Goal: Information Seeking & Learning: Learn about a topic

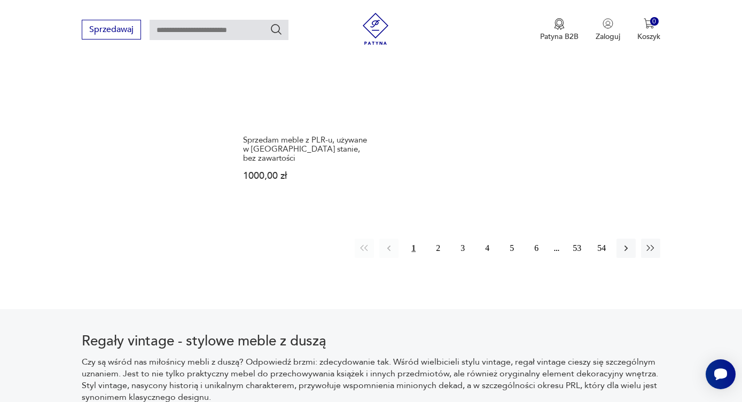
scroll to position [1814, 0]
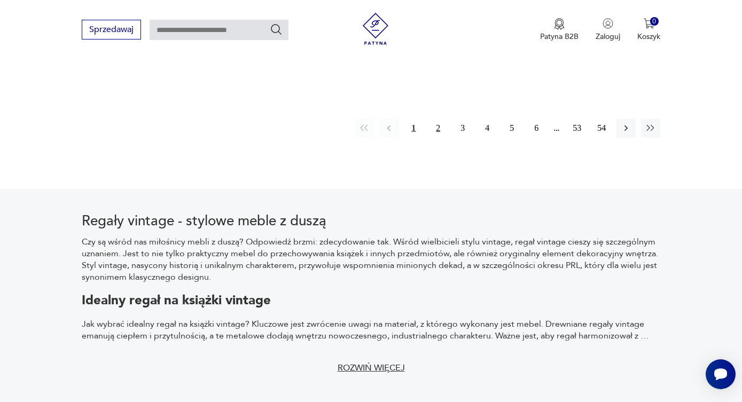
click at [439, 119] on button "2" at bounding box center [437, 128] width 19 height 19
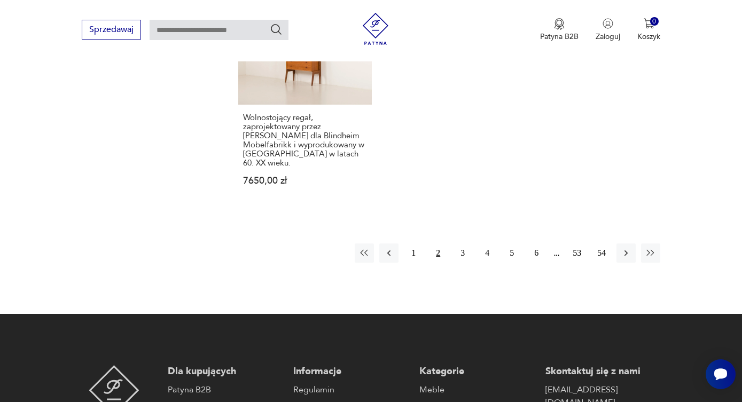
scroll to position [1790, 0]
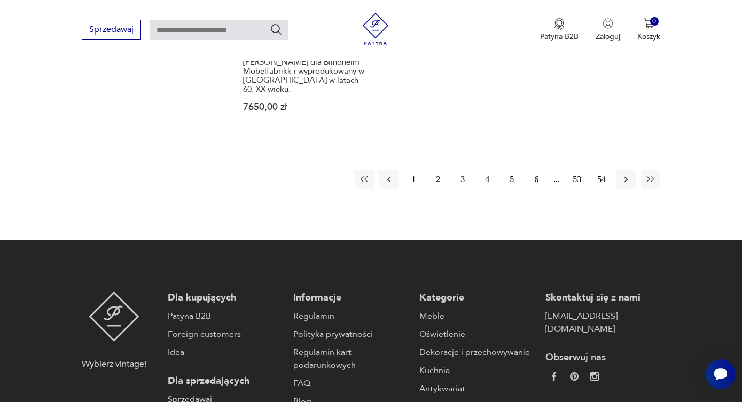
click at [460, 170] on button "3" at bounding box center [462, 179] width 19 height 19
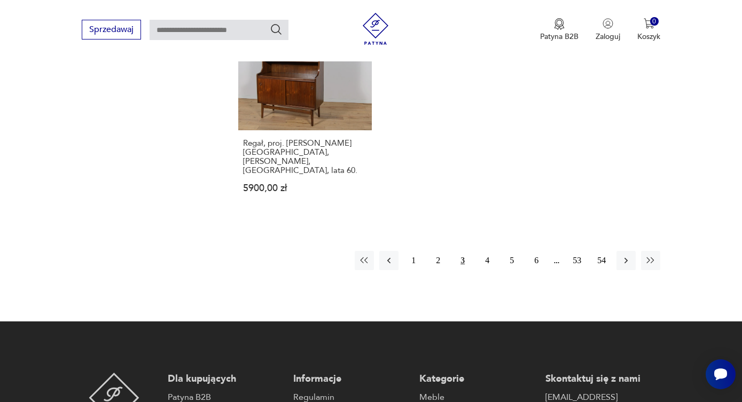
scroll to position [1658, 0]
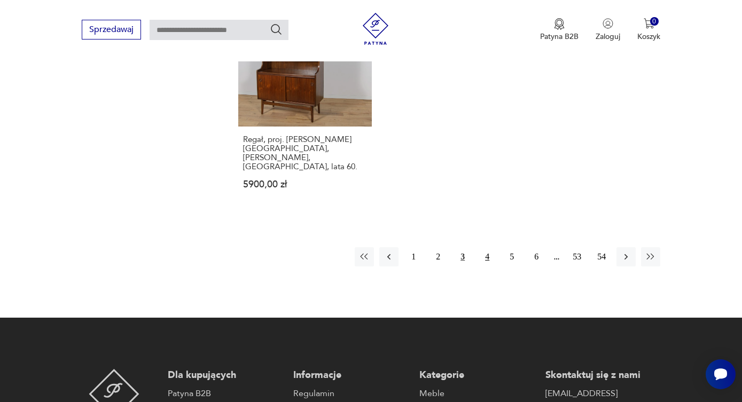
click at [486, 247] on button "4" at bounding box center [486, 256] width 19 height 19
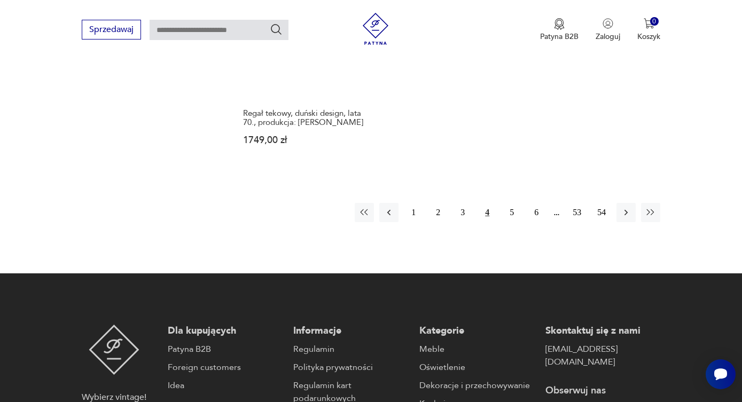
scroll to position [1675, 0]
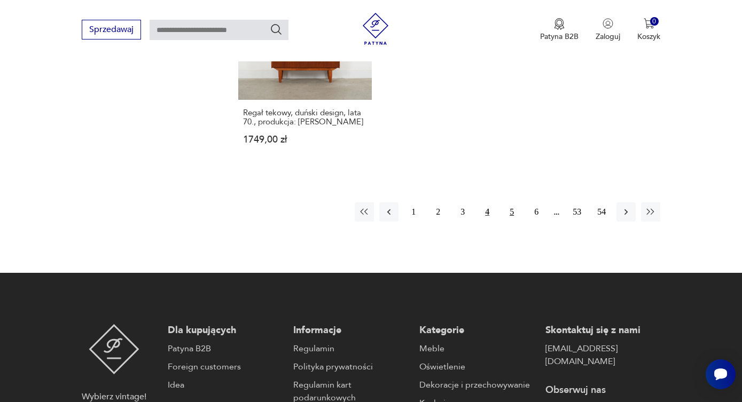
click at [512, 202] on button "5" at bounding box center [511, 211] width 19 height 19
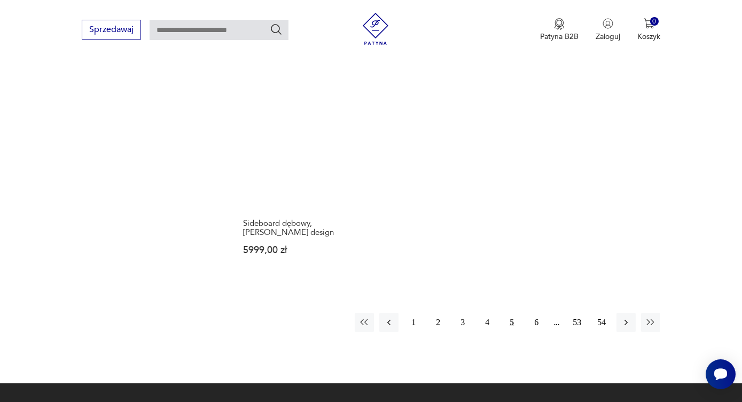
scroll to position [1541, 0]
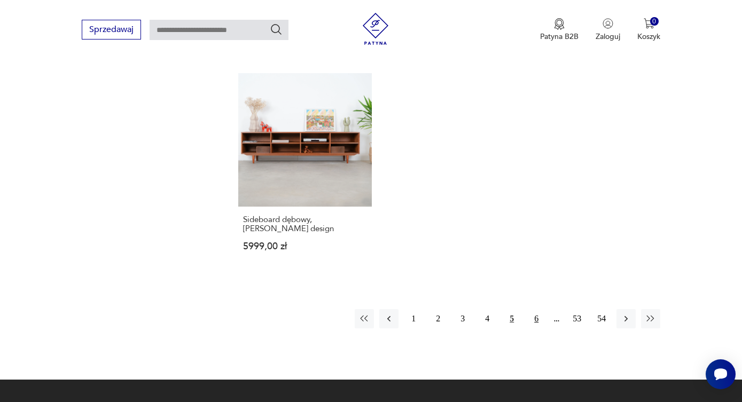
click at [535, 309] on button "6" at bounding box center [536, 318] width 19 height 19
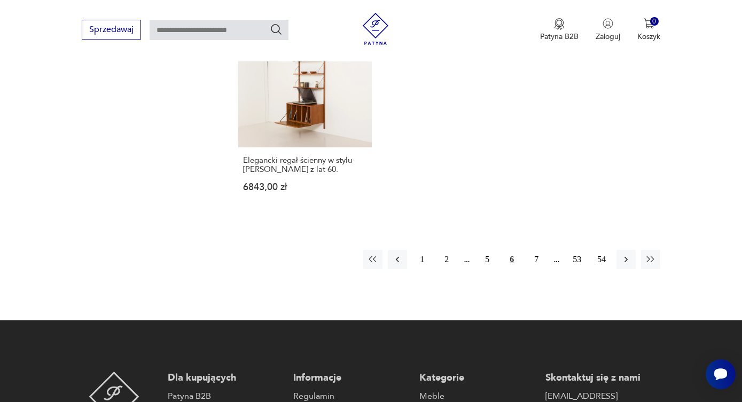
scroll to position [1641, 0]
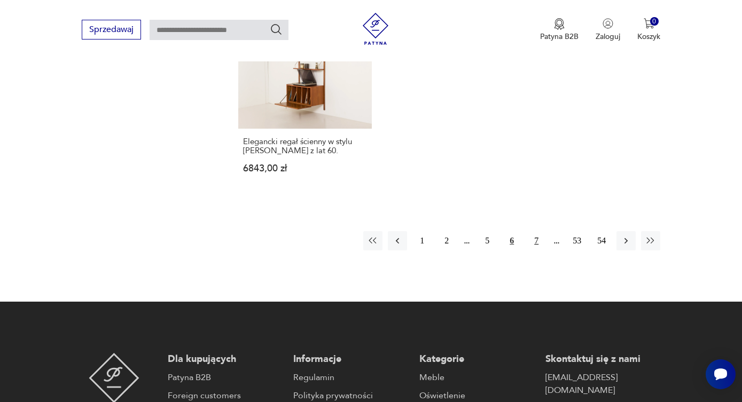
click at [537, 243] on button "7" at bounding box center [536, 240] width 19 height 19
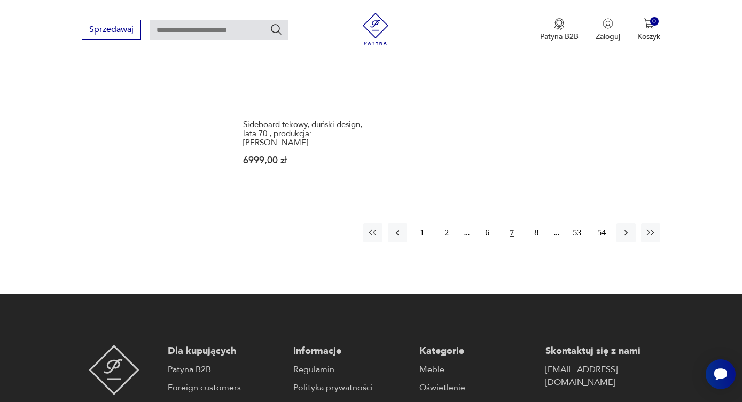
scroll to position [1654, 0]
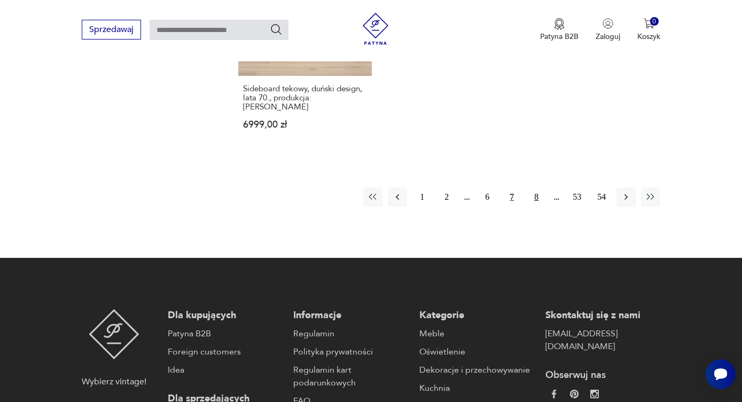
click at [538, 187] on button "8" at bounding box center [536, 196] width 19 height 19
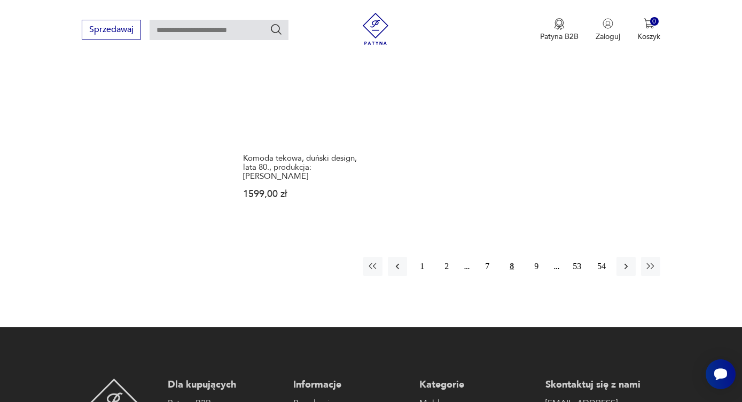
scroll to position [1618, 0]
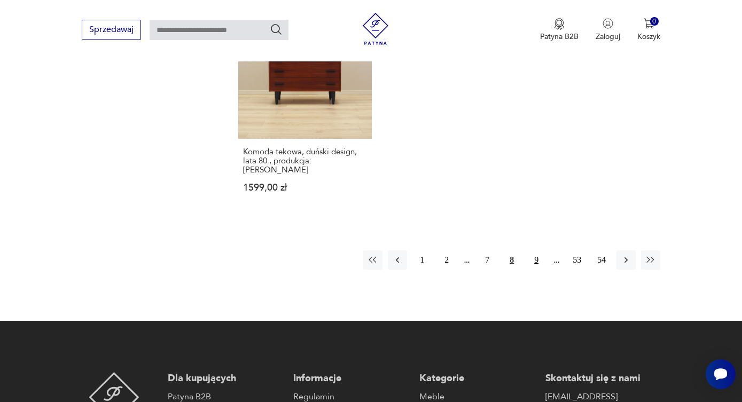
click at [534, 250] on button "9" at bounding box center [536, 259] width 19 height 19
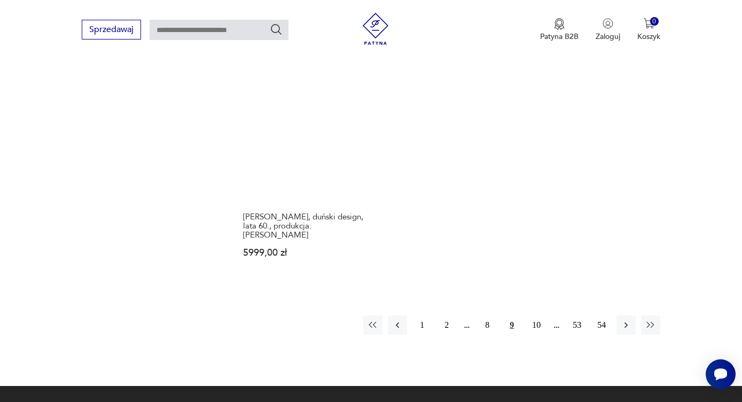
scroll to position [1599, 0]
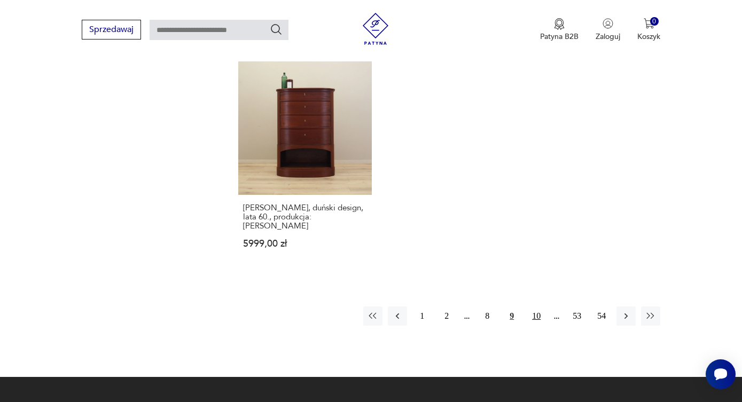
click at [532, 307] on button "10" at bounding box center [536, 316] width 19 height 19
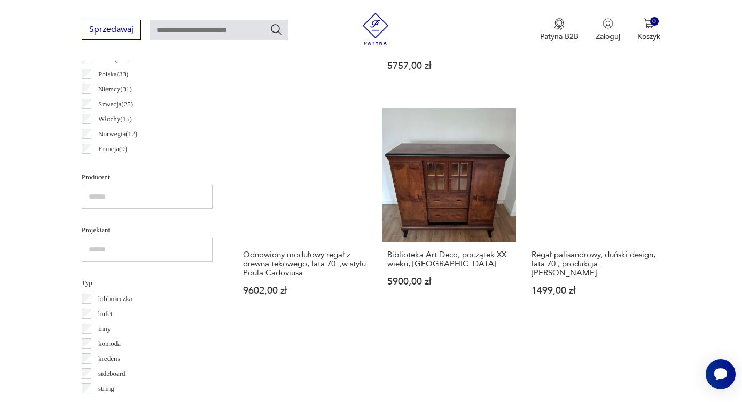
scroll to position [631, 0]
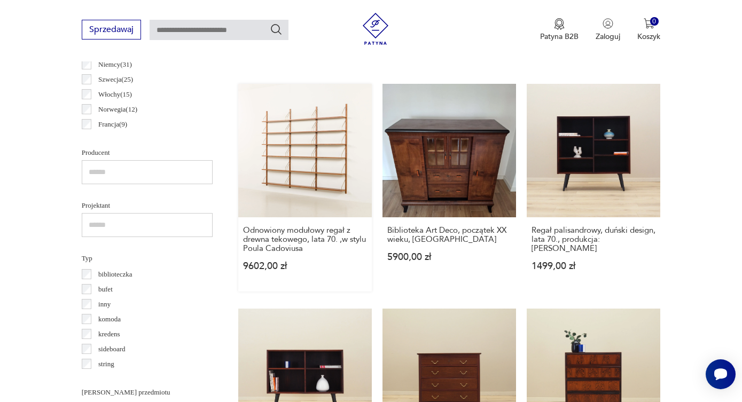
click at [281, 138] on link "Odnowiony modułowy regał z drewna tekowego, lata 70. ,w stylu Poula Cadoviusa 9…" at bounding box center [305, 188] width 134 height 208
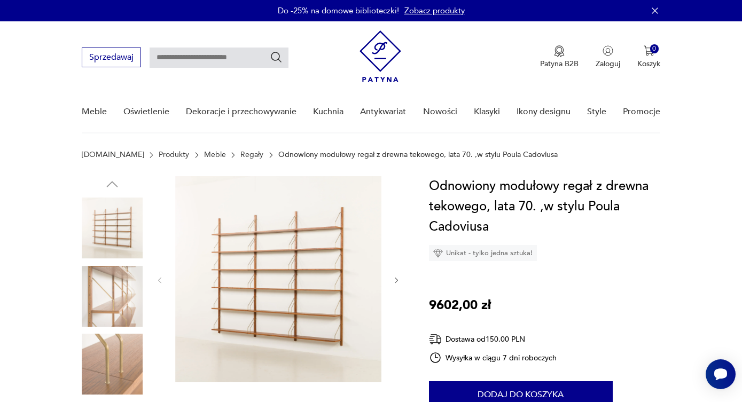
click at [397, 284] on icon "button" at bounding box center [396, 280] width 9 height 9
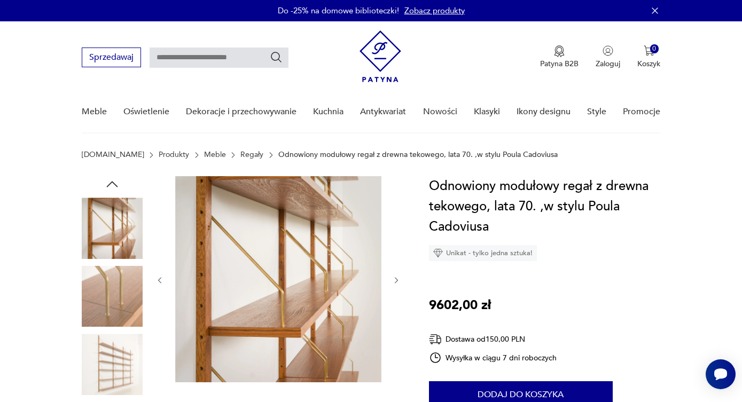
click at [397, 284] on icon "button" at bounding box center [396, 280] width 9 height 9
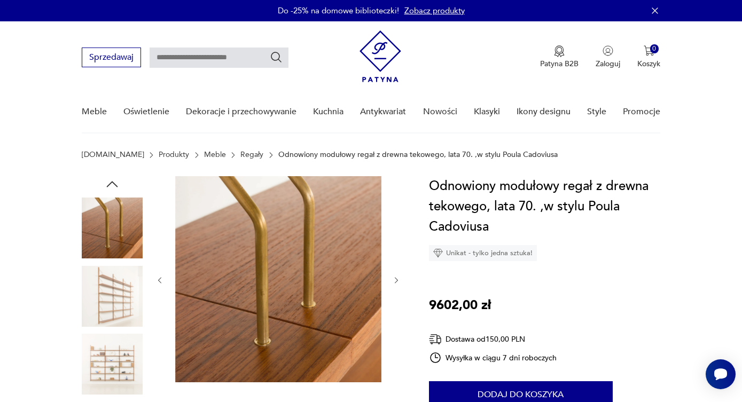
click at [397, 284] on icon "button" at bounding box center [396, 280] width 9 height 9
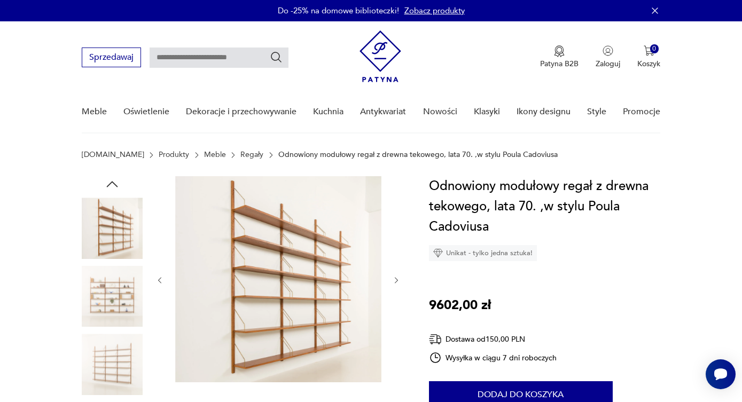
click at [397, 284] on icon "button" at bounding box center [396, 280] width 9 height 9
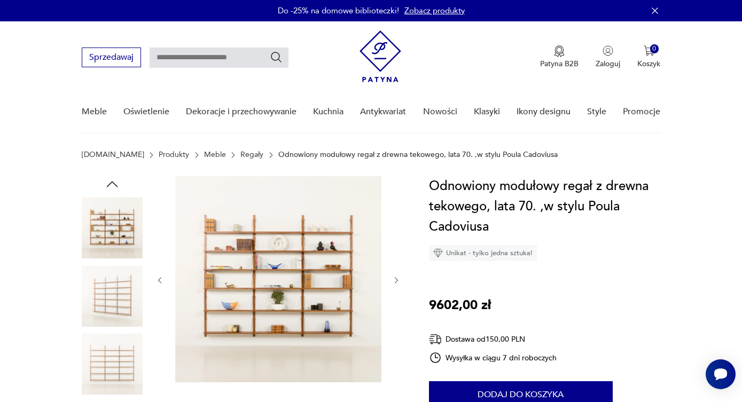
click at [397, 284] on icon "button" at bounding box center [396, 280] width 9 height 9
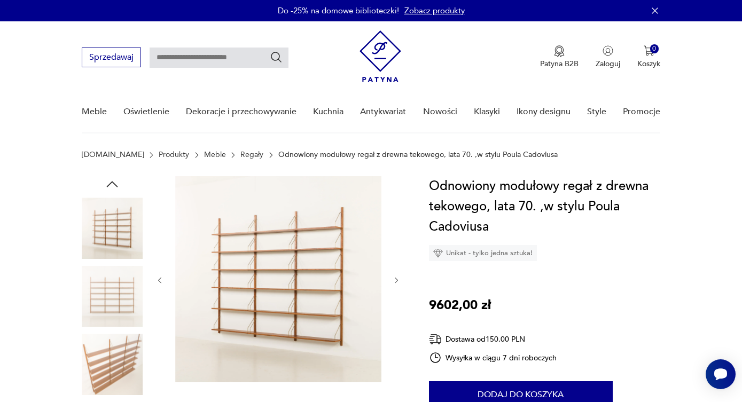
click at [397, 284] on icon "button" at bounding box center [396, 280] width 9 height 9
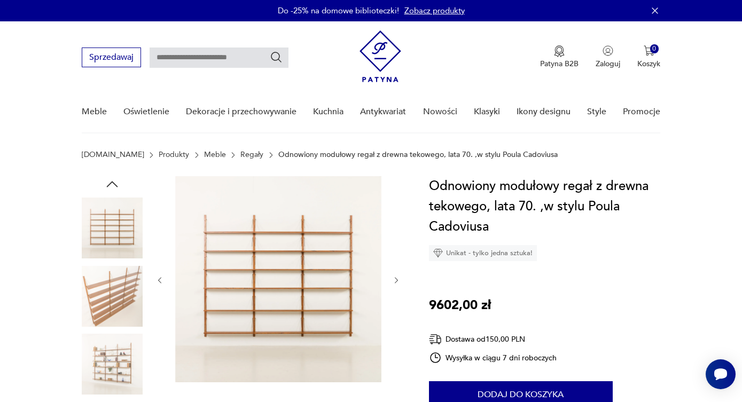
click at [397, 284] on icon "button" at bounding box center [396, 280] width 9 height 9
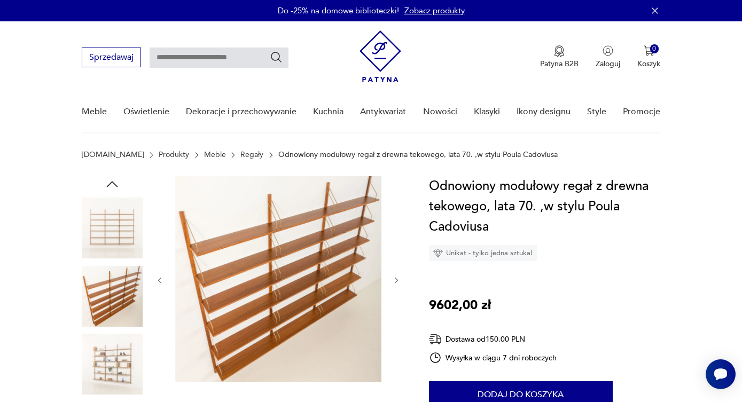
click at [397, 284] on icon "button" at bounding box center [396, 280] width 9 height 9
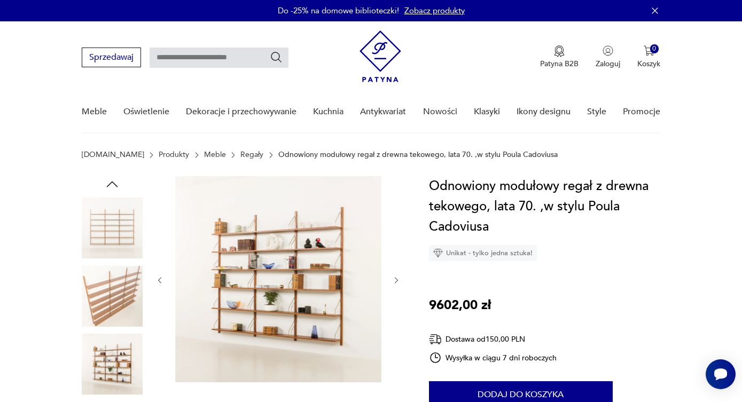
click at [397, 284] on icon "button" at bounding box center [396, 280] width 9 height 9
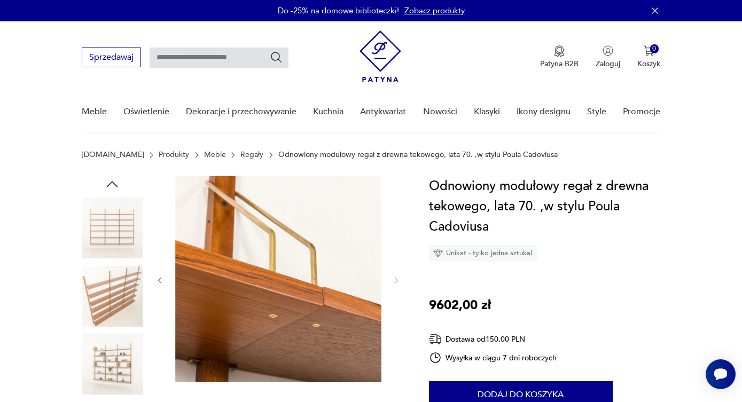
click at [122, 390] on img at bounding box center [112, 364] width 61 height 61
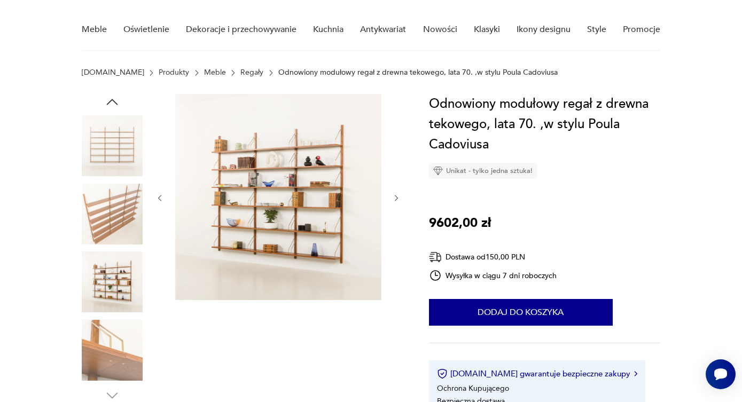
scroll to position [82, 0]
click at [384, 203] on div at bounding box center [278, 199] width 246 height 208
click at [106, 279] on img at bounding box center [112, 282] width 61 height 61
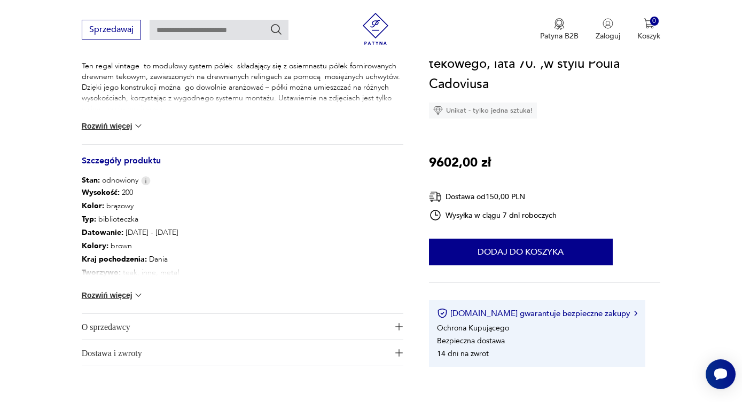
scroll to position [497, 0]
click at [143, 333] on span "O sprzedawcy" at bounding box center [235, 327] width 307 height 26
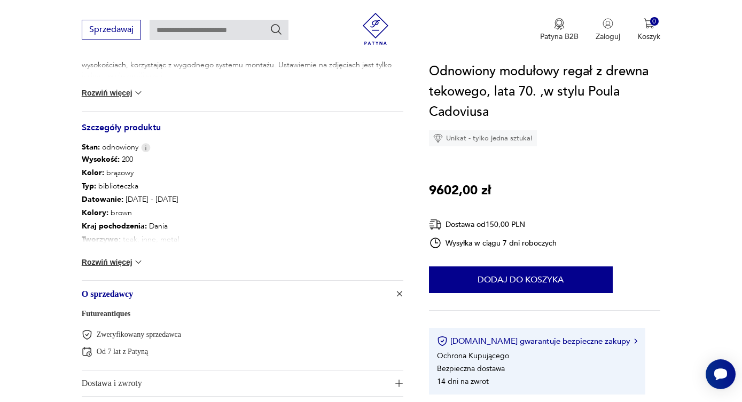
scroll to position [530, 0]
click at [118, 314] on link "Futureantiques" at bounding box center [106, 313] width 49 height 8
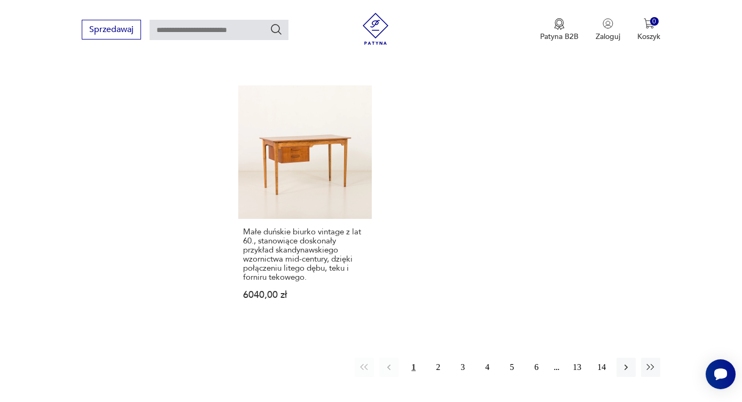
scroll to position [1586, 0]
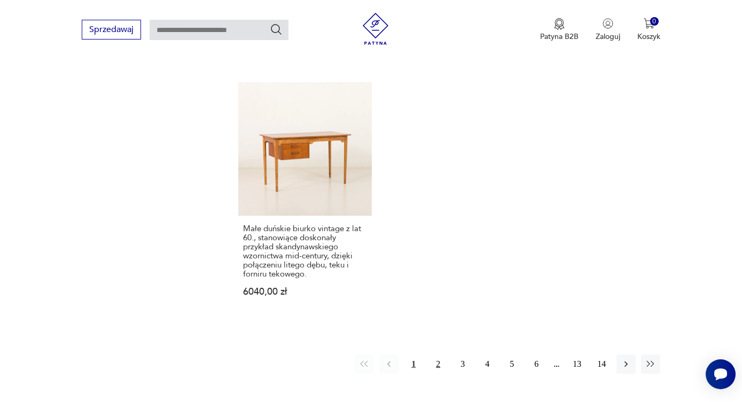
click at [438, 355] on button "2" at bounding box center [437, 364] width 19 height 19
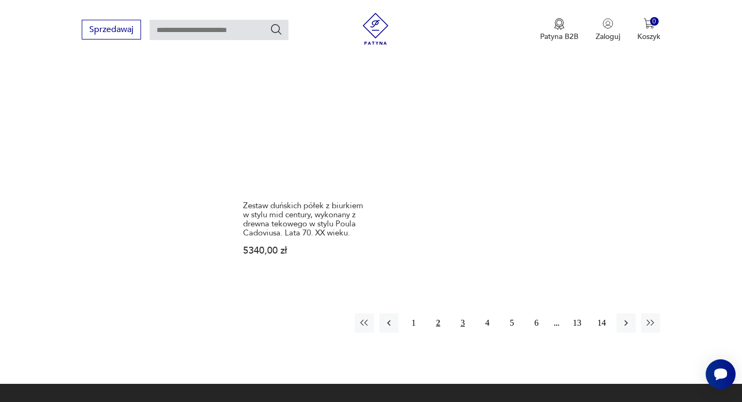
scroll to position [1602, 0]
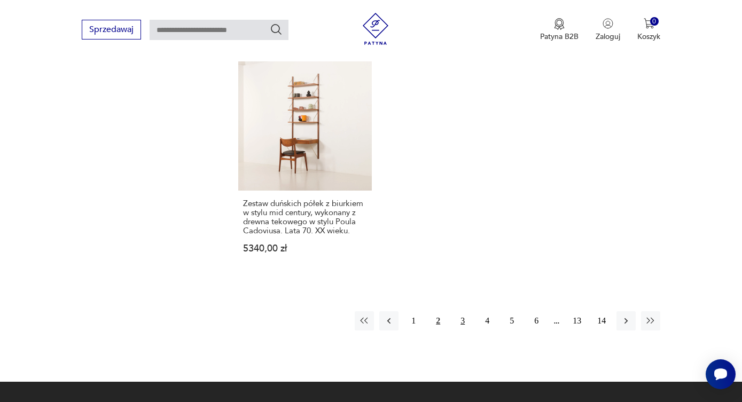
click at [465, 311] on button "3" at bounding box center [462, 320] width 19 height 19
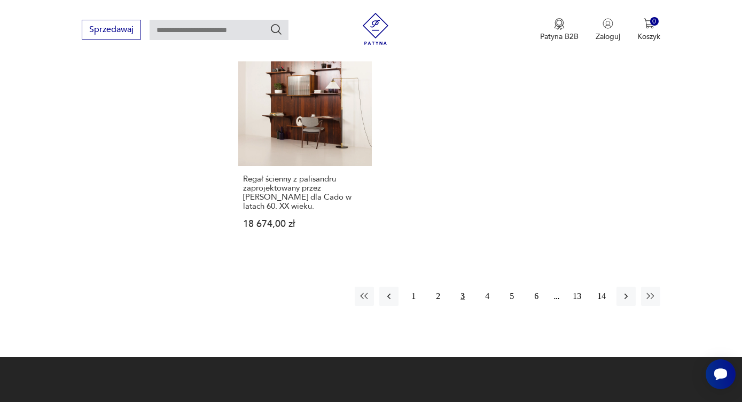
scroll to position [1669, 0]
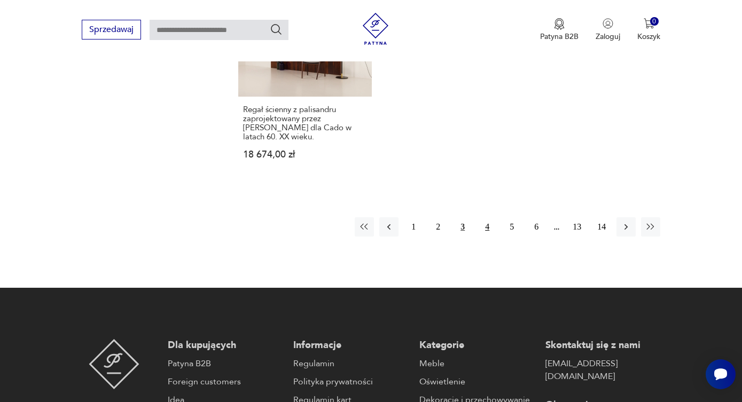
click at [485, 217] on button "4" at bounding box center [486, 226] width 19 height 19
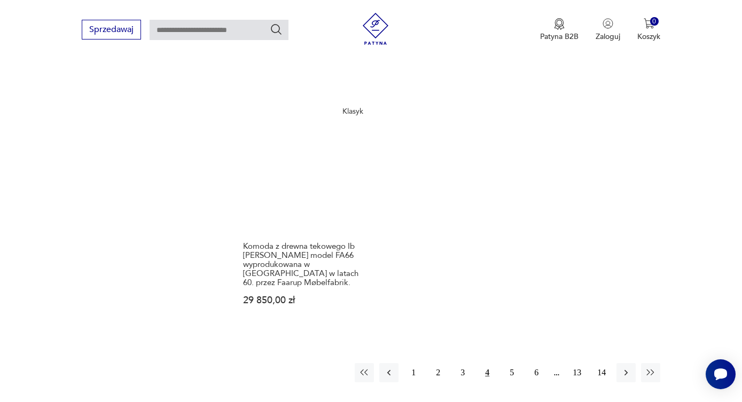
scroll to position [1561, 0]
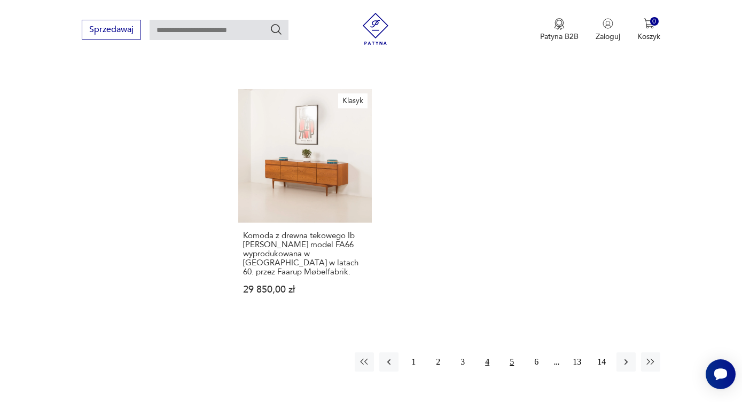
click at [513, 352] on button "5" at bounding box center [511, 361] width 19 height 19
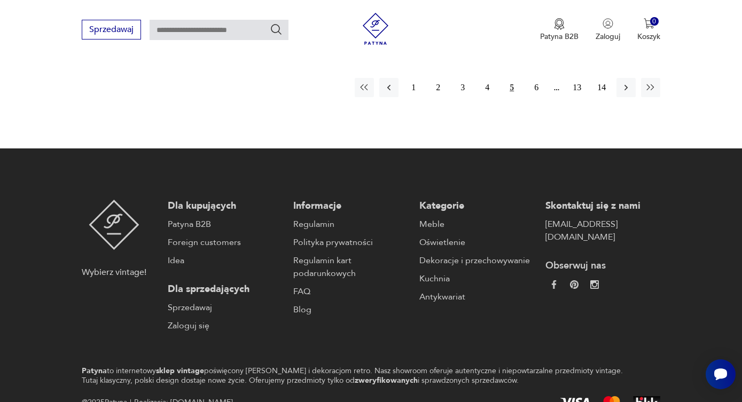
scroll to position [1741, 0]
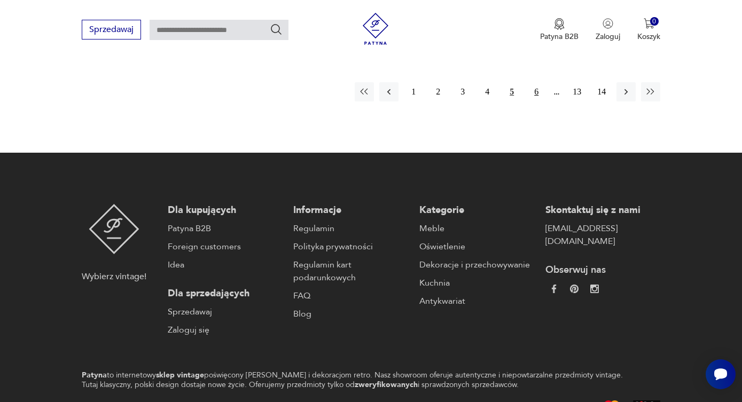
click at [539, 82] on button "6" at bounding box center [536, 91] width 19 height 19
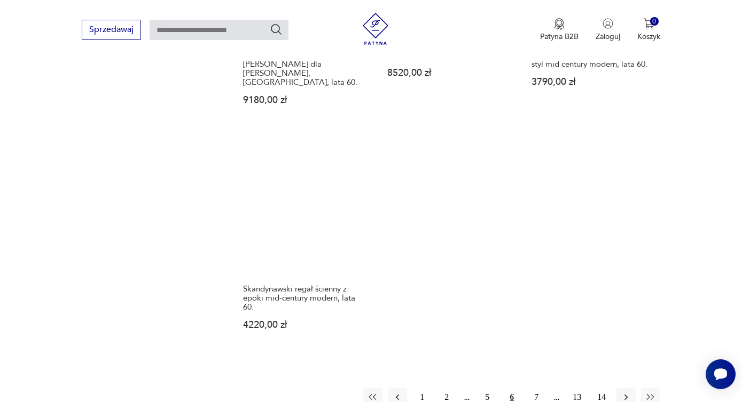
scroll to position [1540, 0]
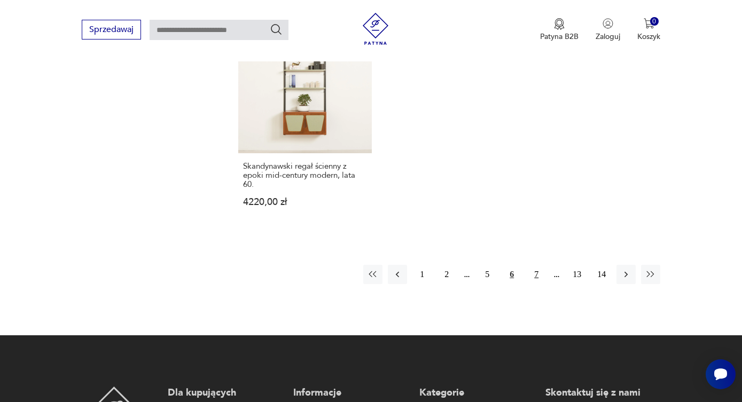
click at [537, 265] on button "7" at bounding box center [536, 274] width 19 height 19
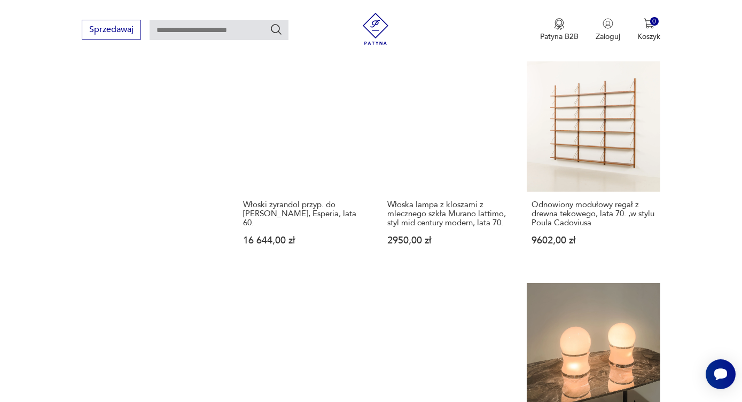
scroll to position [834, 0]
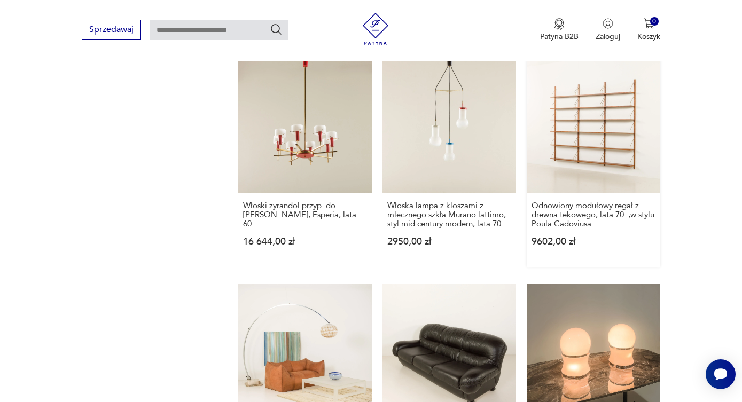
click at [609, 156] on link "Odnowiony modułowy regał z drewna tekowego, lata 70. ,w stylu Poula Cadoviusa 9…" at bounding box center [594, 163] width 134 height 208
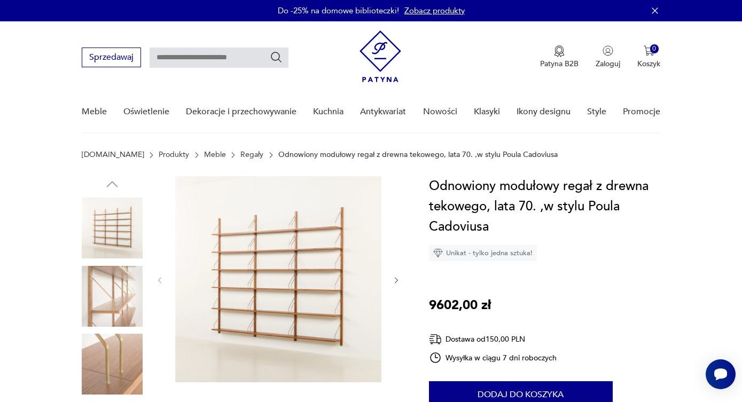
click at [397, 280] on icon "button" at bounding box center [396, 280] width 9 height 9
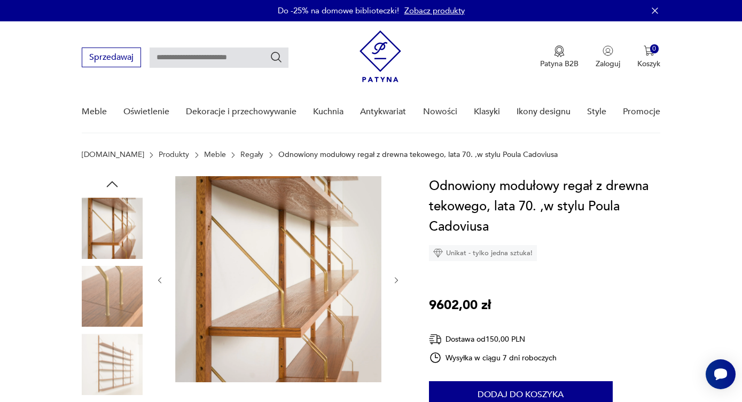
click at [397, 280] on icon "button" at bounding box center [396, 280] width 9 height 9
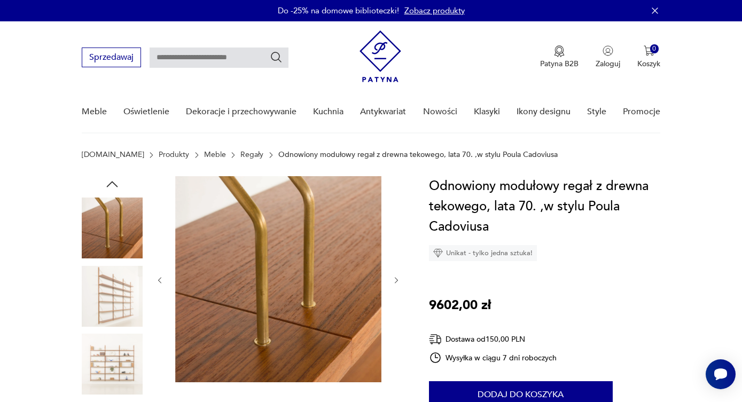
click at [397, 280] on icon "button" at bounding box center [396, 280] width 9 height 9
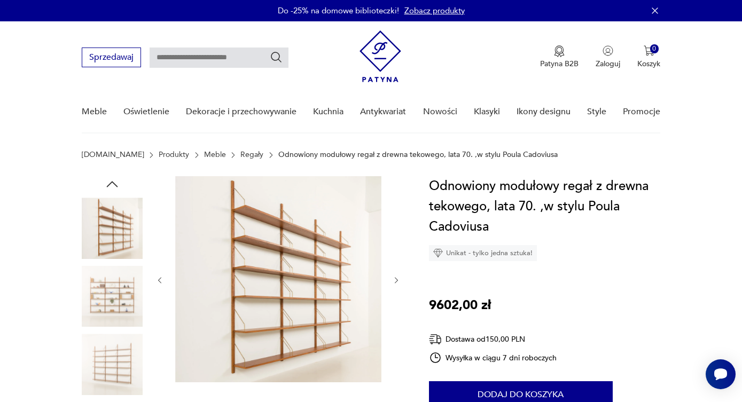
click at [397, 280] on icon "button" at bounding box center [396, 280] width 9 height 9
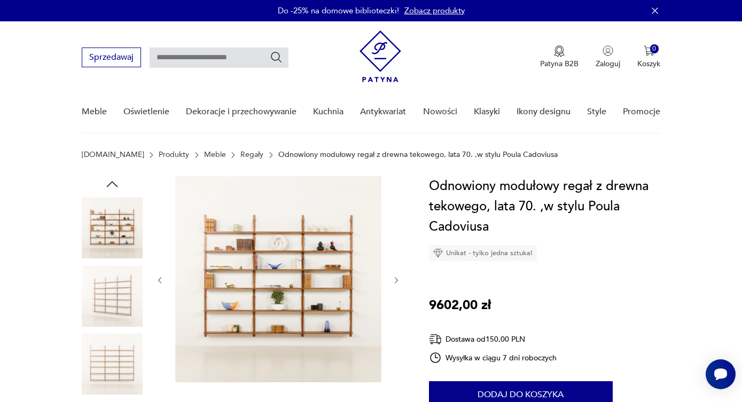
click at [397, 280] on icon "button" at bounding box center [396, 280] width 9 height 9
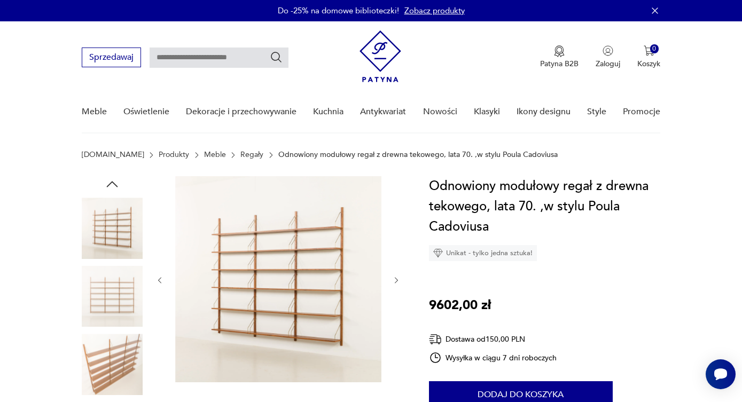
click at [397, 280] on icon "button" at bounding box center [396, 280] width 9 height 9
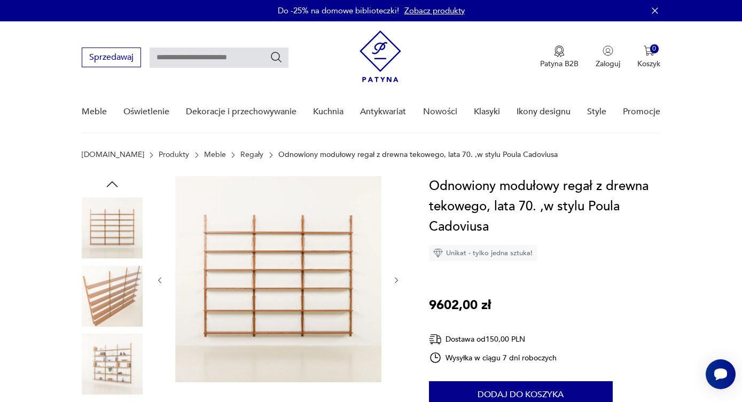
click at [397, 280] on icon "button" at bounding box center [396, 280] width 9 height 9
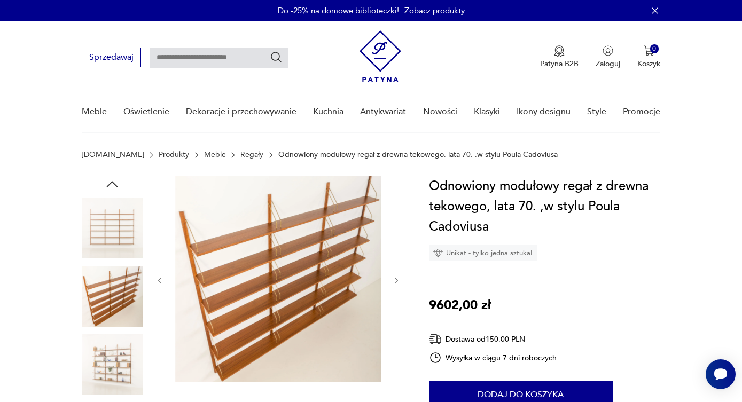
click at [397, 280] on icon "button" at bounding box center [396, 280] width 9 height 9
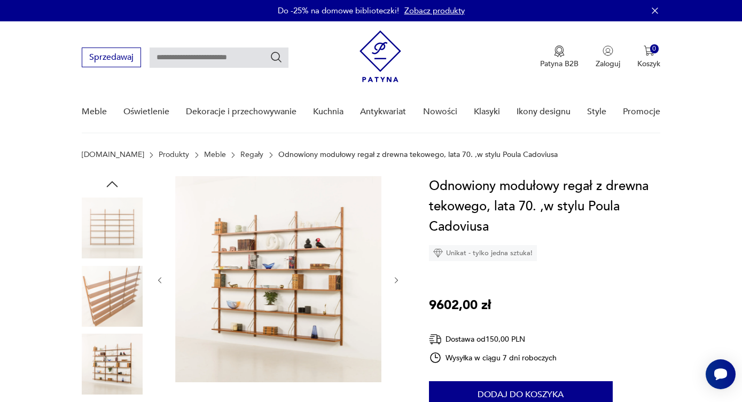
click at [397, 280] on icon "button" at bounding box center [396, 280] width 9 height 9
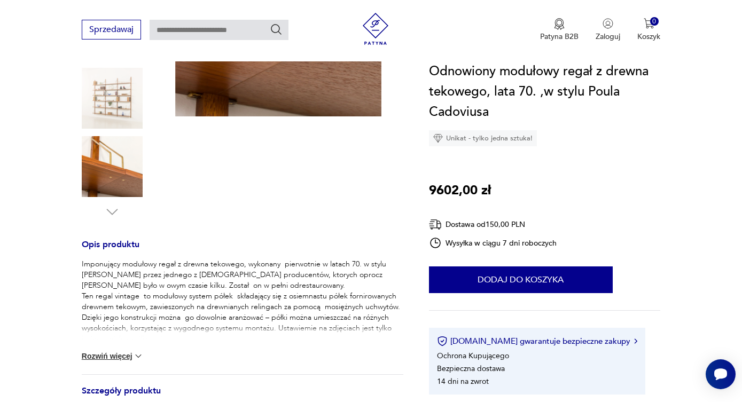
scroll to position [272, 0]
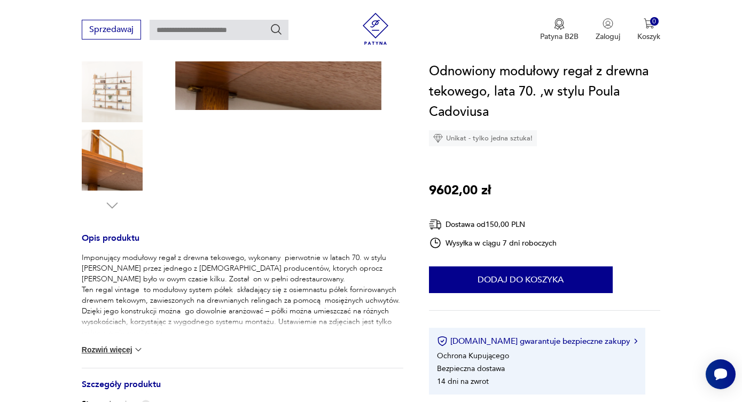
click at [124, 351] on button "Rozwiń więcej" at bounding box center [113, 349] width 62 height 11
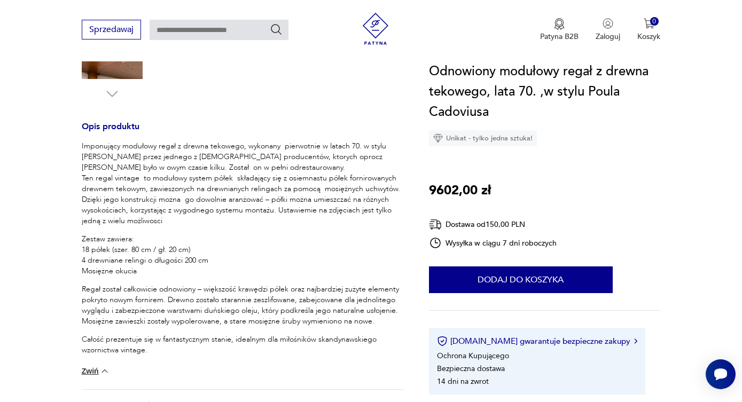
scroll to position [385, 0]
click at [252, 205] on p "Imponujący modułowy regał z drewna tekowego, wykonany pierwotnie w latach 70. w…" at bounding box center [243, 182] width 322 height 85
click at [268, 190] on p "Imponujący modułowy regał z drewna tekowego, wykonany pierwotnie w latach 70. w…" at bounding box center [243, 182] width 322 height 85
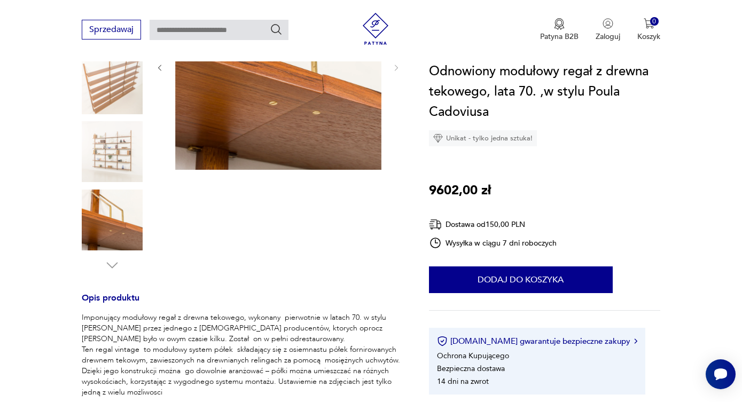
scroll to position [212, 0]
click at [121, 146] on img at bounding box center [112, 152] width 61 height 61
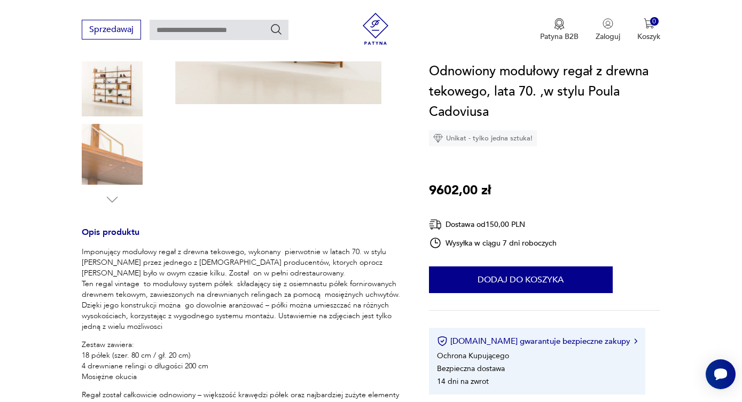
scroll to position [289, 0]
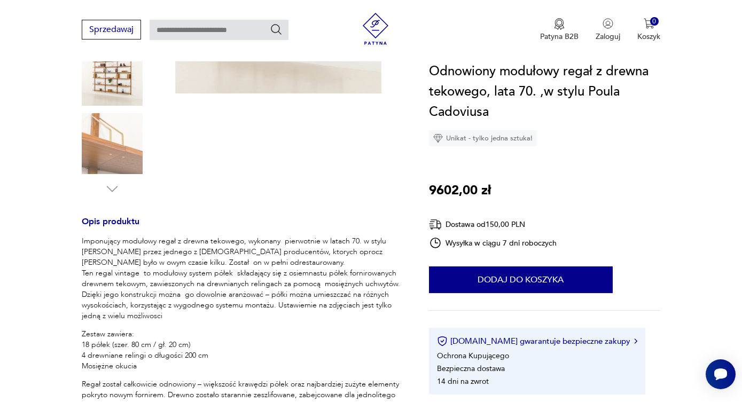
click at [311, 279] on p "Imponujący modułowy regał z drewna tekowego, wykonany pierwotnie w latach 70. w…" at bounding box center [243, 278] width 322 height 85
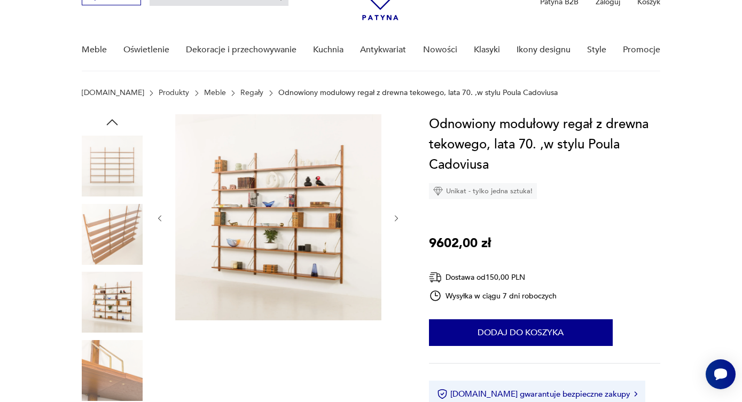
scroll to position [60, 0]
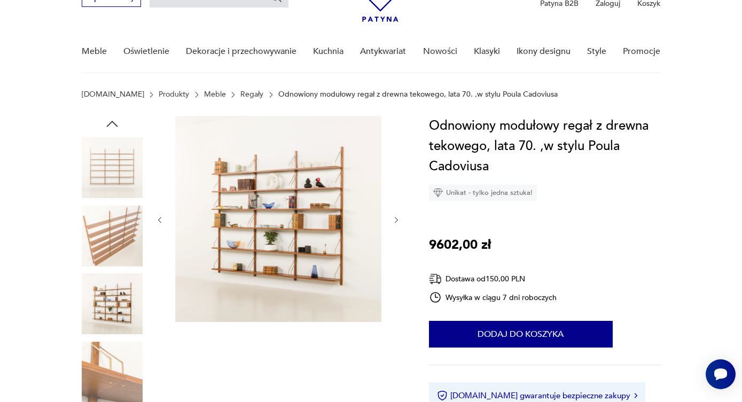
click at [397, 221] on icon "button" at bounding box center [396, 220] width 3 height 6
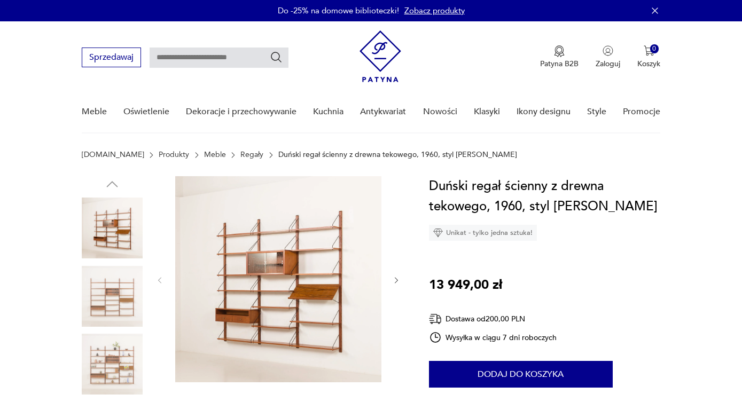
click at [100, 301] on img at bounding box center [112, 296] width 61 height 61
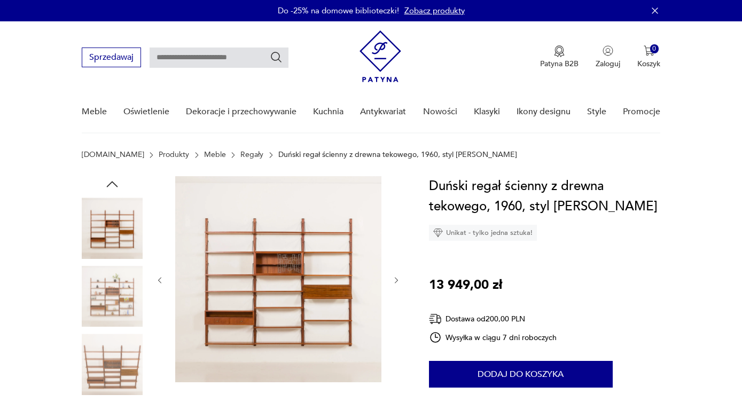
click at [127, 356] on img at bounding box center [112, 364] width 61 height 61
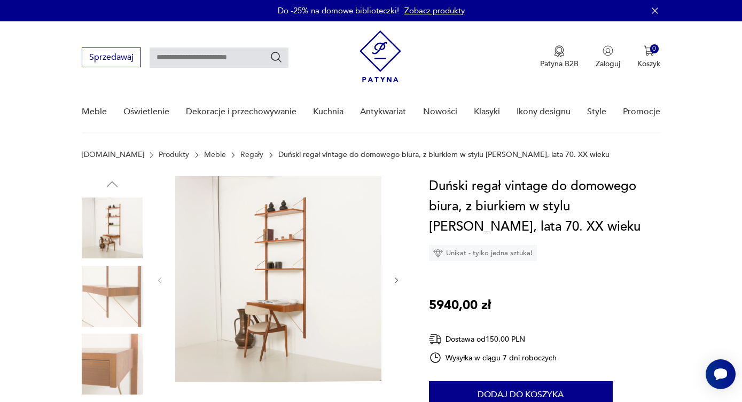
click at [398, 281] on icon "button" at bounding box center [396, 280] width 9 height 9
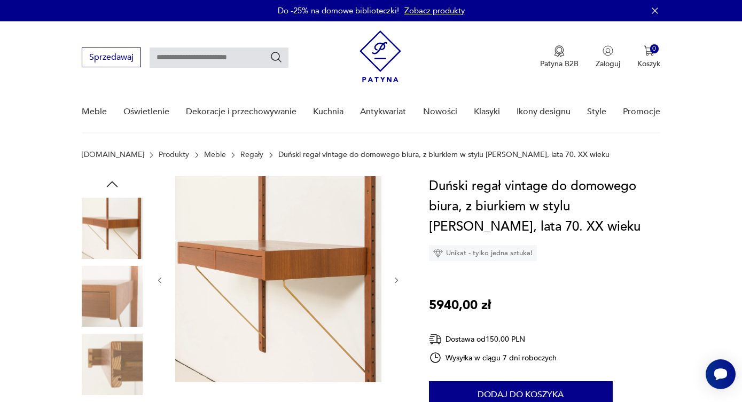
click at [398, 281] on icon "button" at bounding box center [396, 280] width 9 height 9
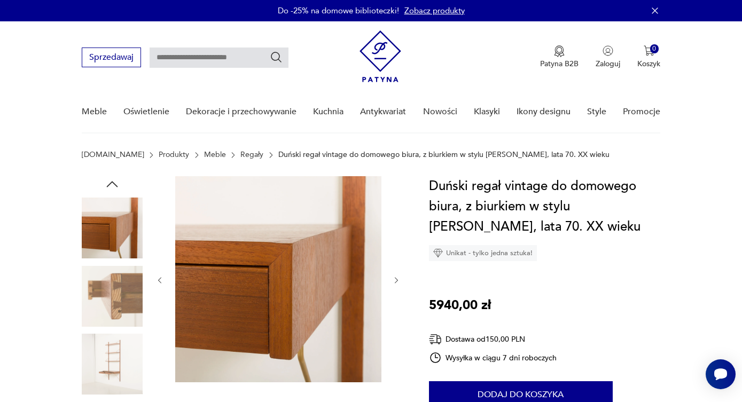
click at [398, 281] on icon "button" at bounding box center [396, 280] width 9 height 9
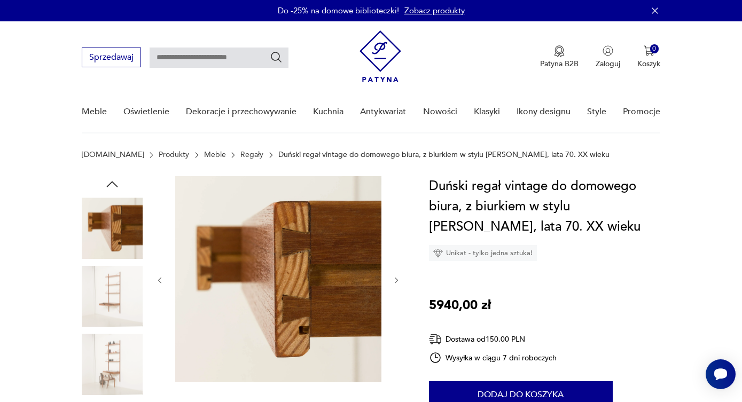
click at [398, 281] on icon "button" at bounding box center [396, 280] width 9 height 9
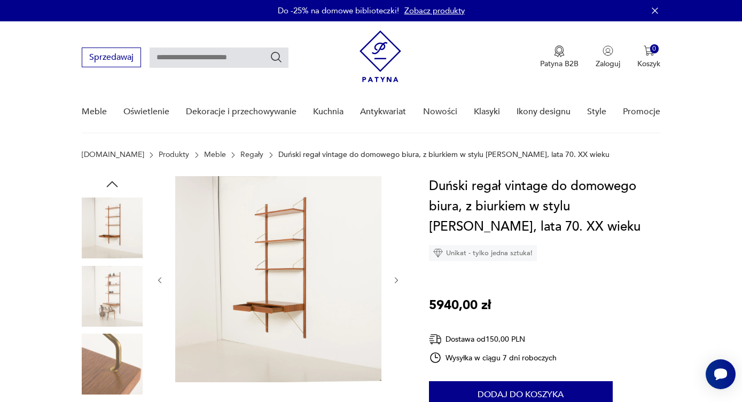
click at [398, 281] on icon "button" at bounding box center [396, 280] width 9 height 9
